Goal: Use online tool/utility: Utilize a website feature to perform a specific function

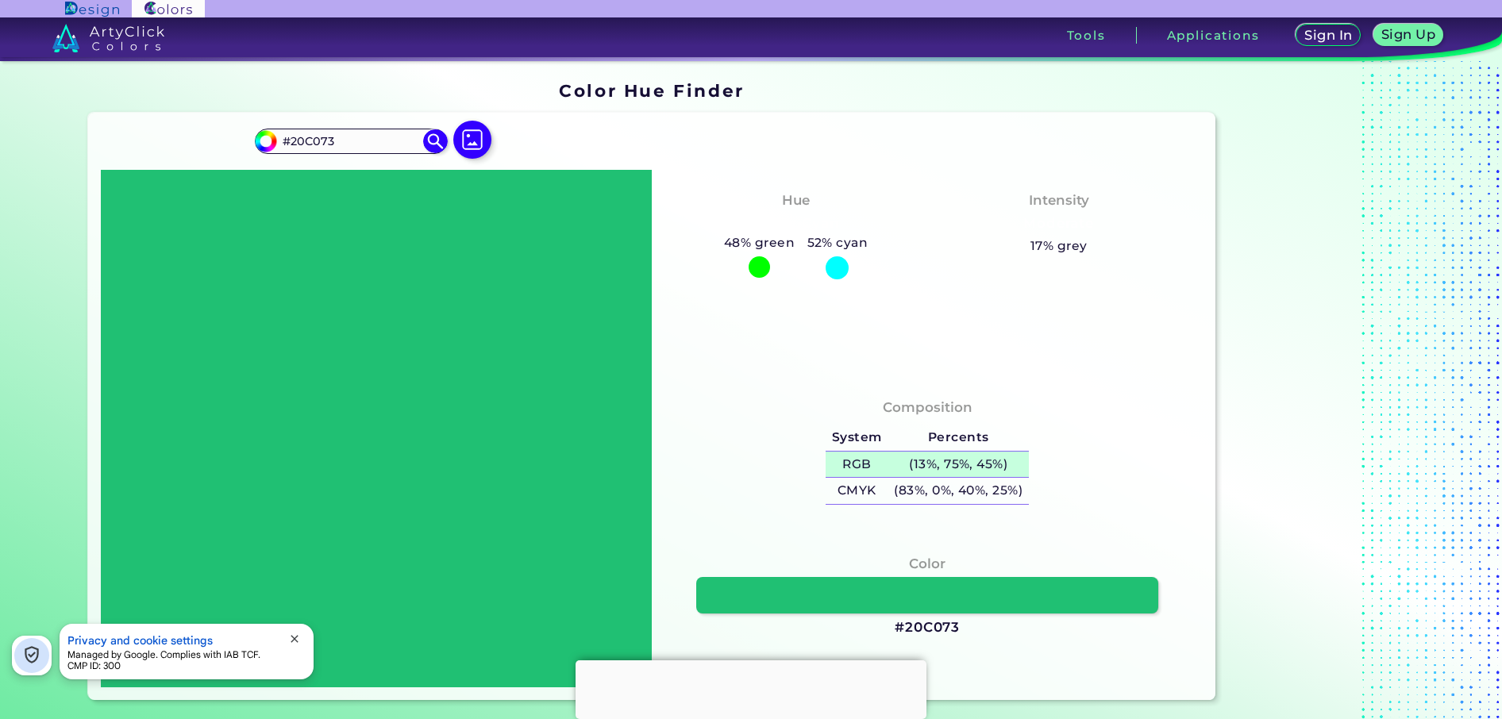
click at [888, 466] on h5 "(13%, 75%, 45%)" at bounding box center [958, 465] width 140 height 26
click at [1051, 244] on h5 "17% grey" at bounding box center [1058, 246] width 57 height 21
click at [355, 148] on input "#20C073" at bounding box center [351, 140] width 148 height 21
type input "#"
paste input "(13%, 75%, 45%)"
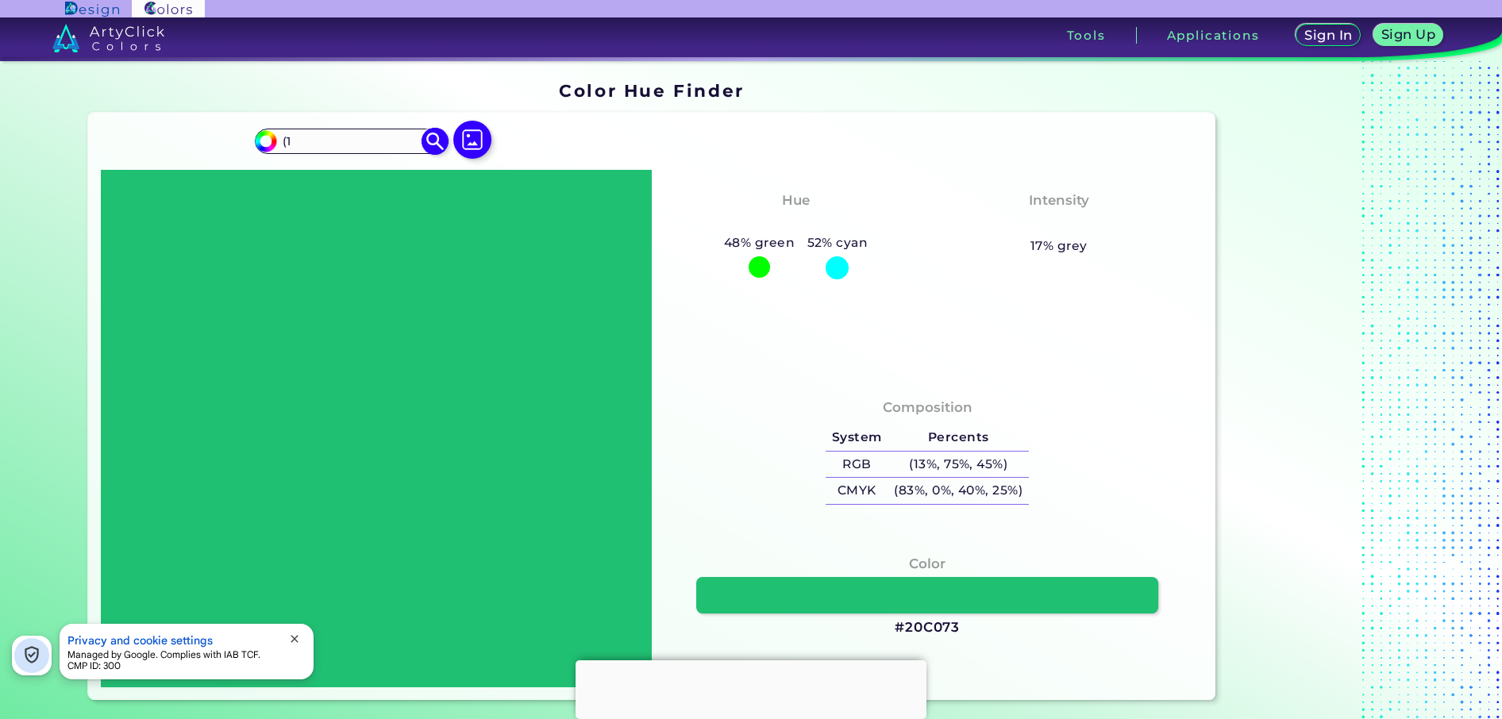
type input "("
paste input "0AB8F7"
type input "0AB8F7"
type input "#0ab8f7"
type input "#0AB8F7"
